Goal: Navigation & Orientation: Find specific page/section

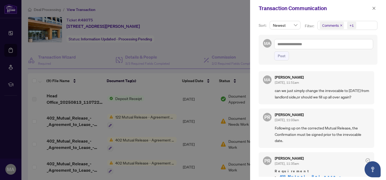
scroll to position [1, 0]
click at [375, 8] on icon "close" at bounding box center [374, 8] width 4 height 4
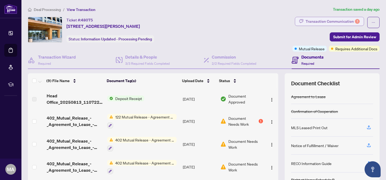
click at [312, 21] on div "Transaction Communication 1" at bounding box center [333, 21] width 54 height 9
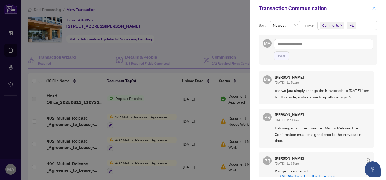
click at [374, 8] on icon "close" at bounding box center [374, 8] width 3 height 3
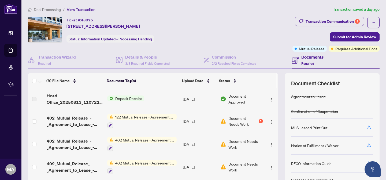
click at [53, 10] on span "Deal Processing" at bounding box center [47, 9] width 27 height 5
